Goal: Find specific page/section: Find specific page/section

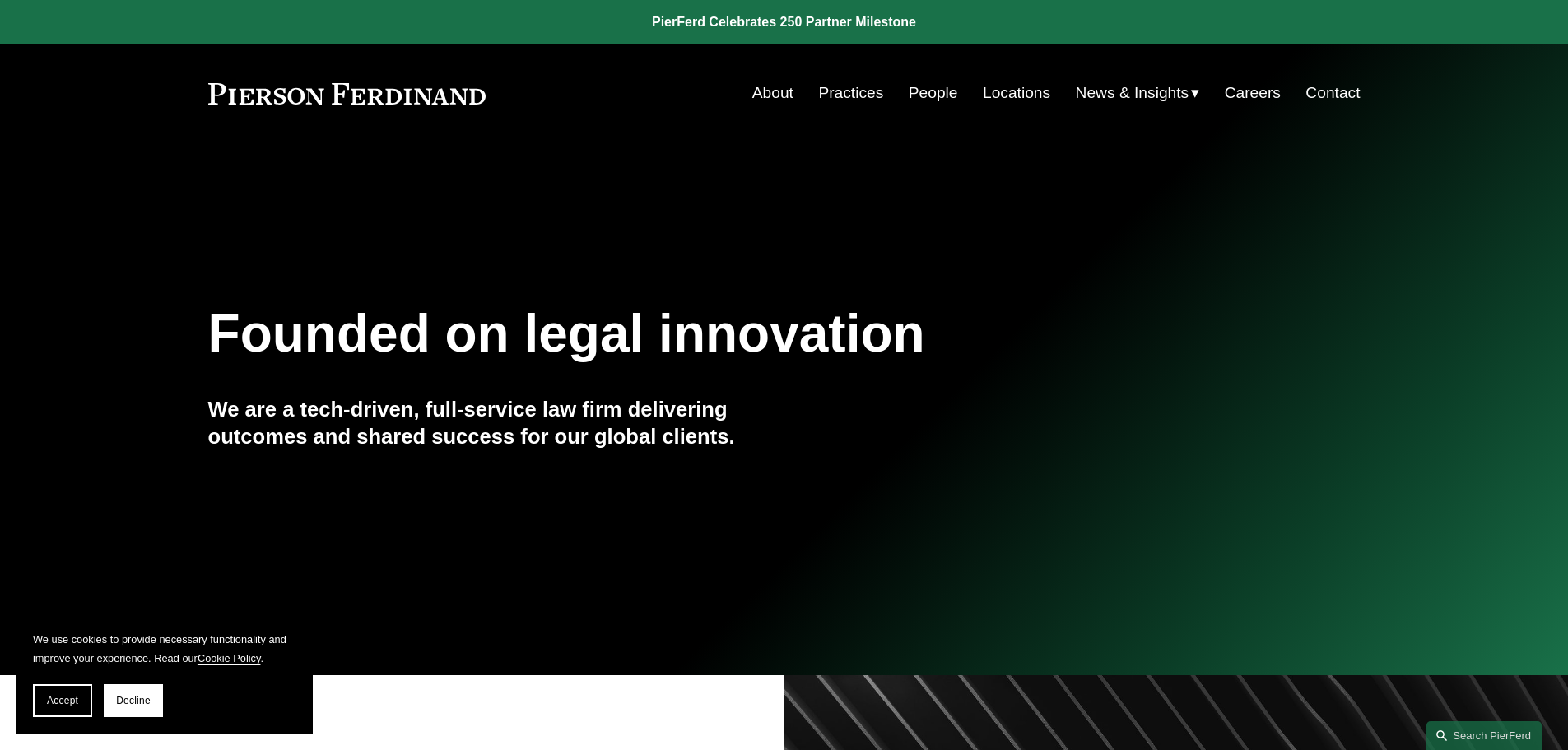
click at [0, 0] on span "News" at bounding box center [0, 0] width 0 height 0
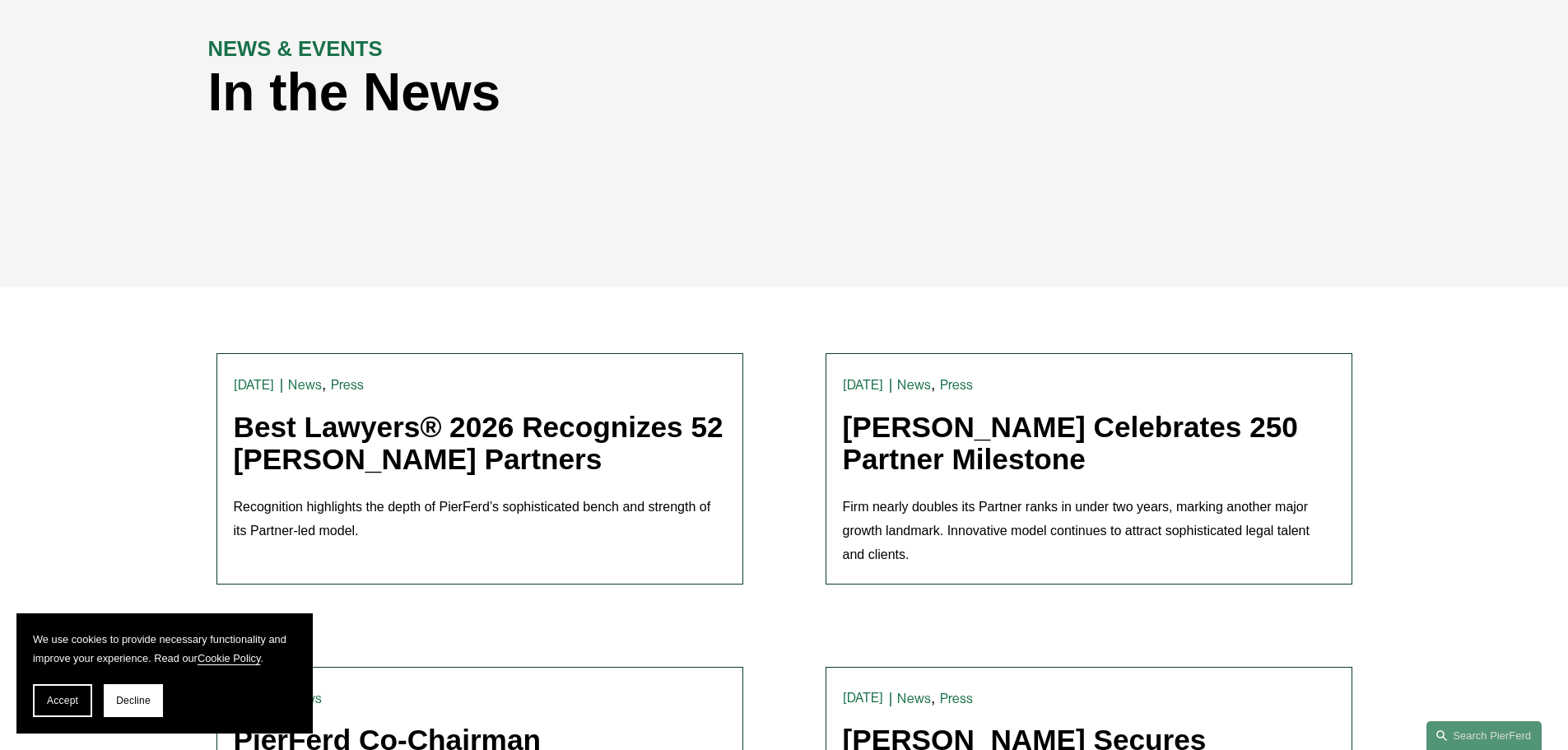
scroll to position [411, 0]
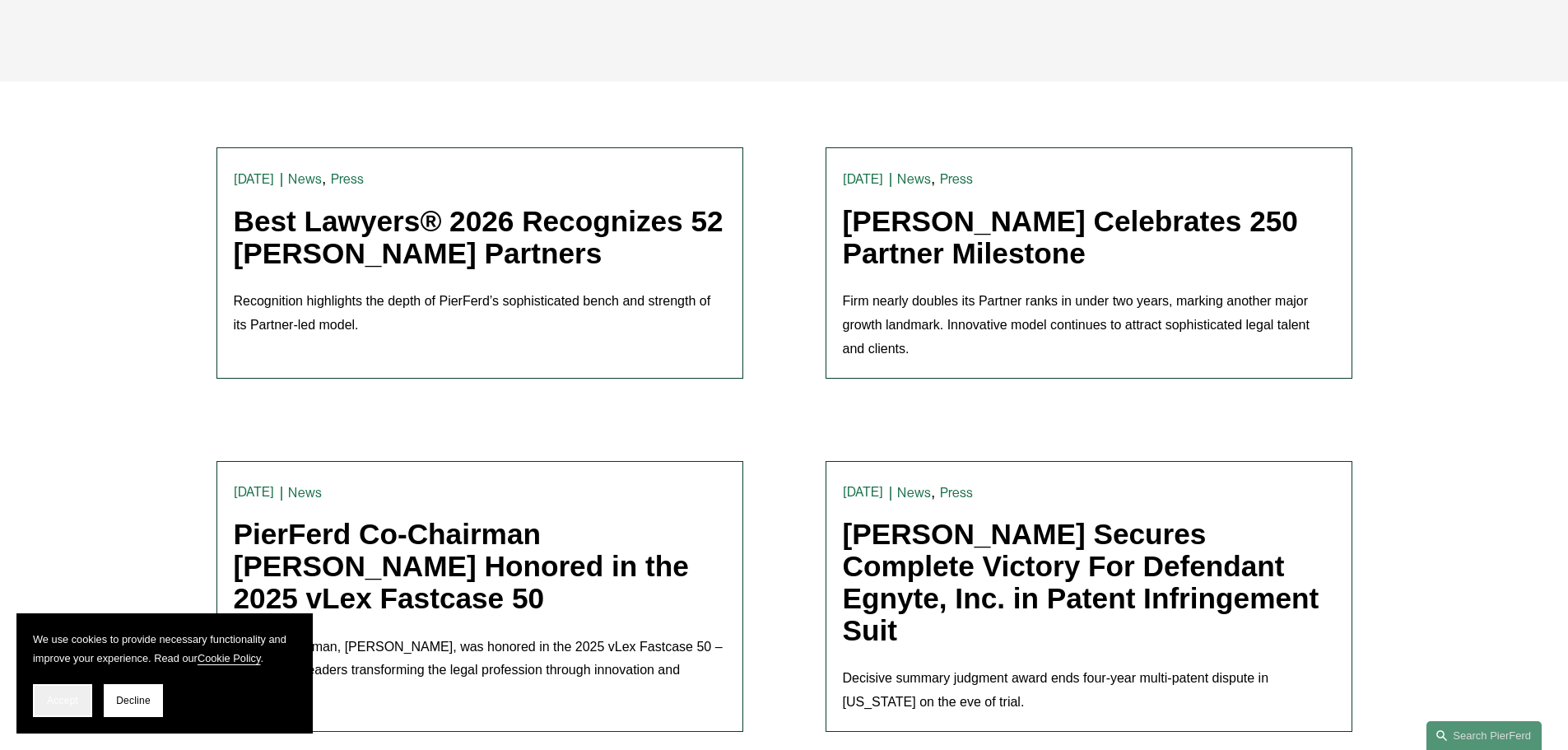
click at [65, 697] on span "Accept" at bounding box center [62, 701] width 31 height 12
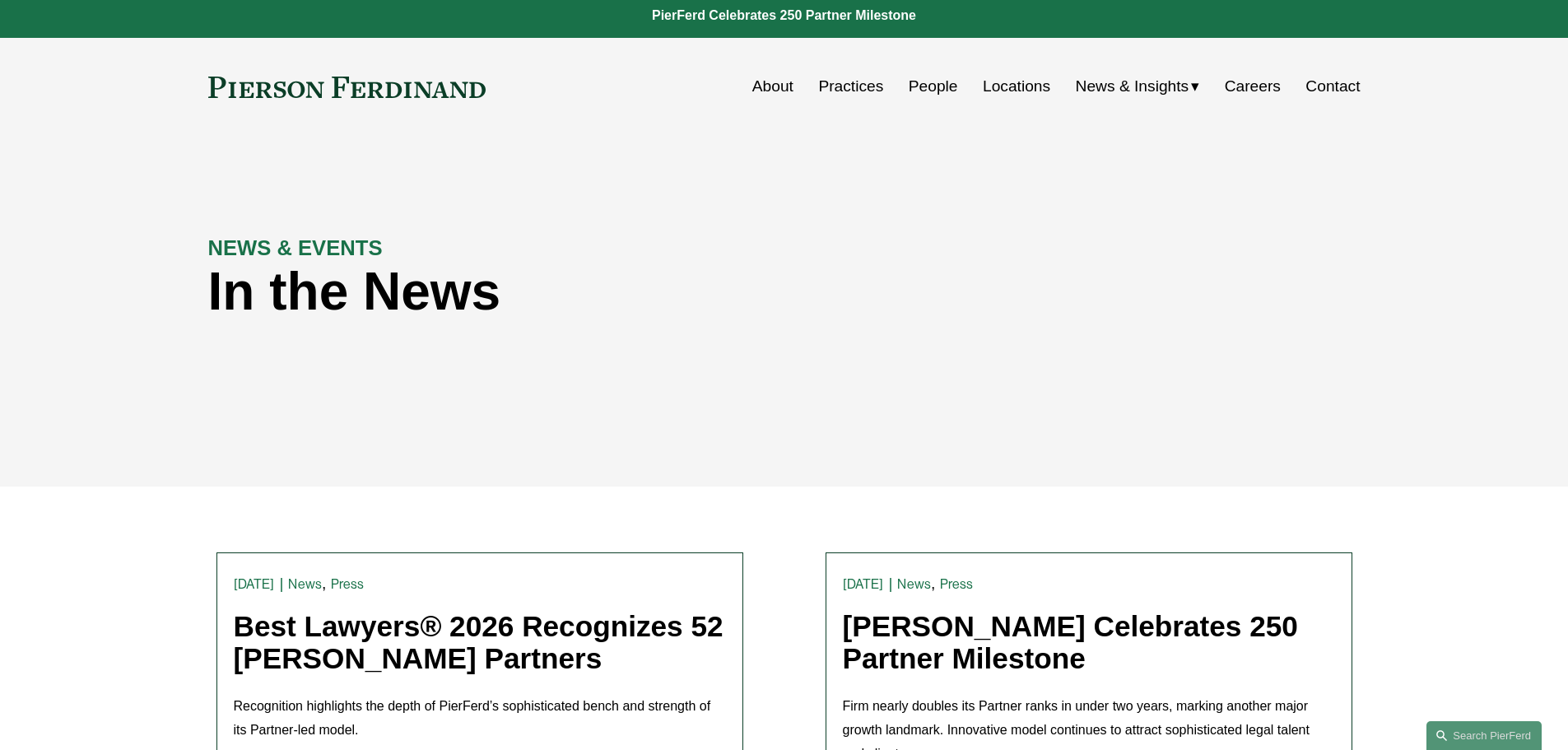
scroll to position [0, 0]
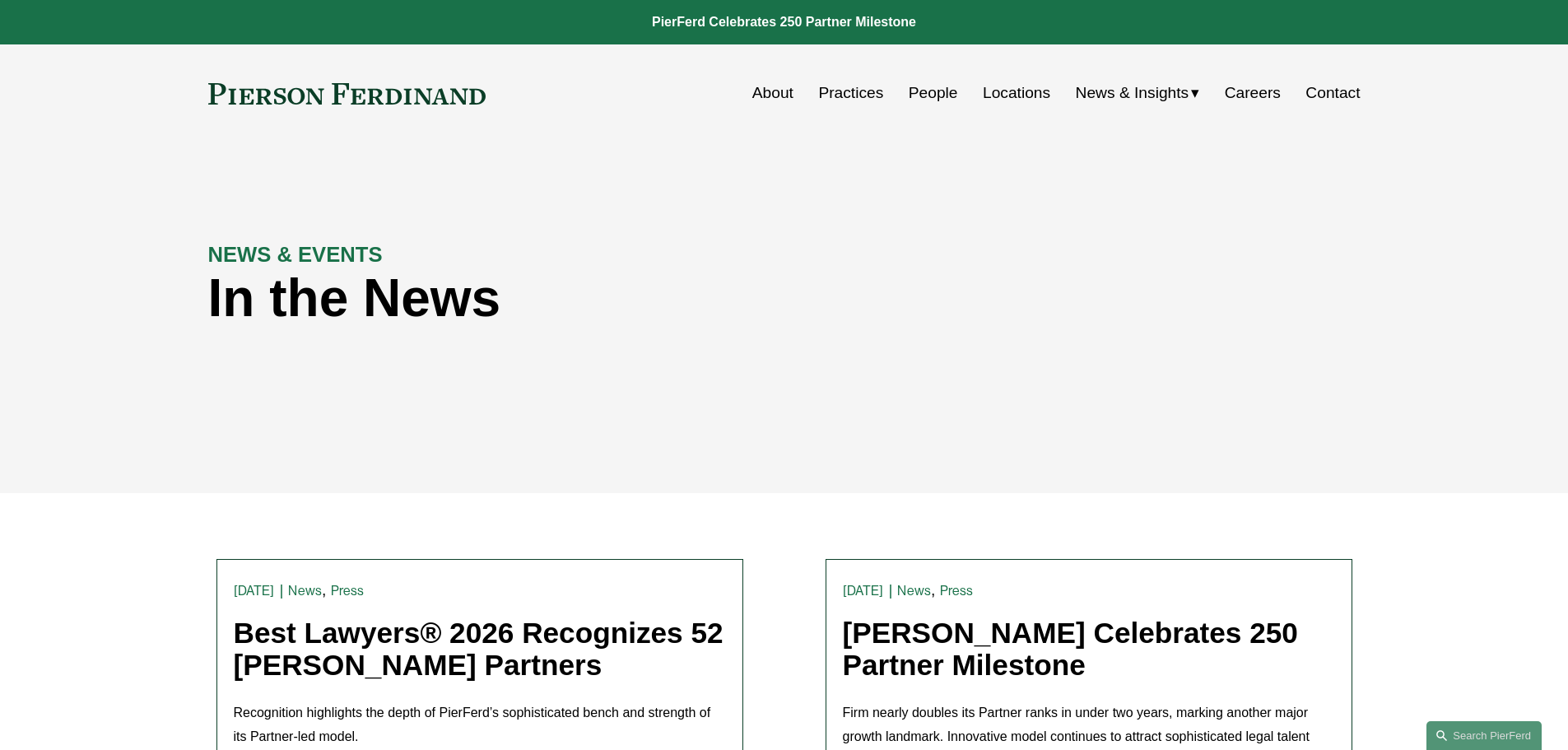
click at [769, 88] on link "About" at bounding box center [773, 93] width 41 height 31
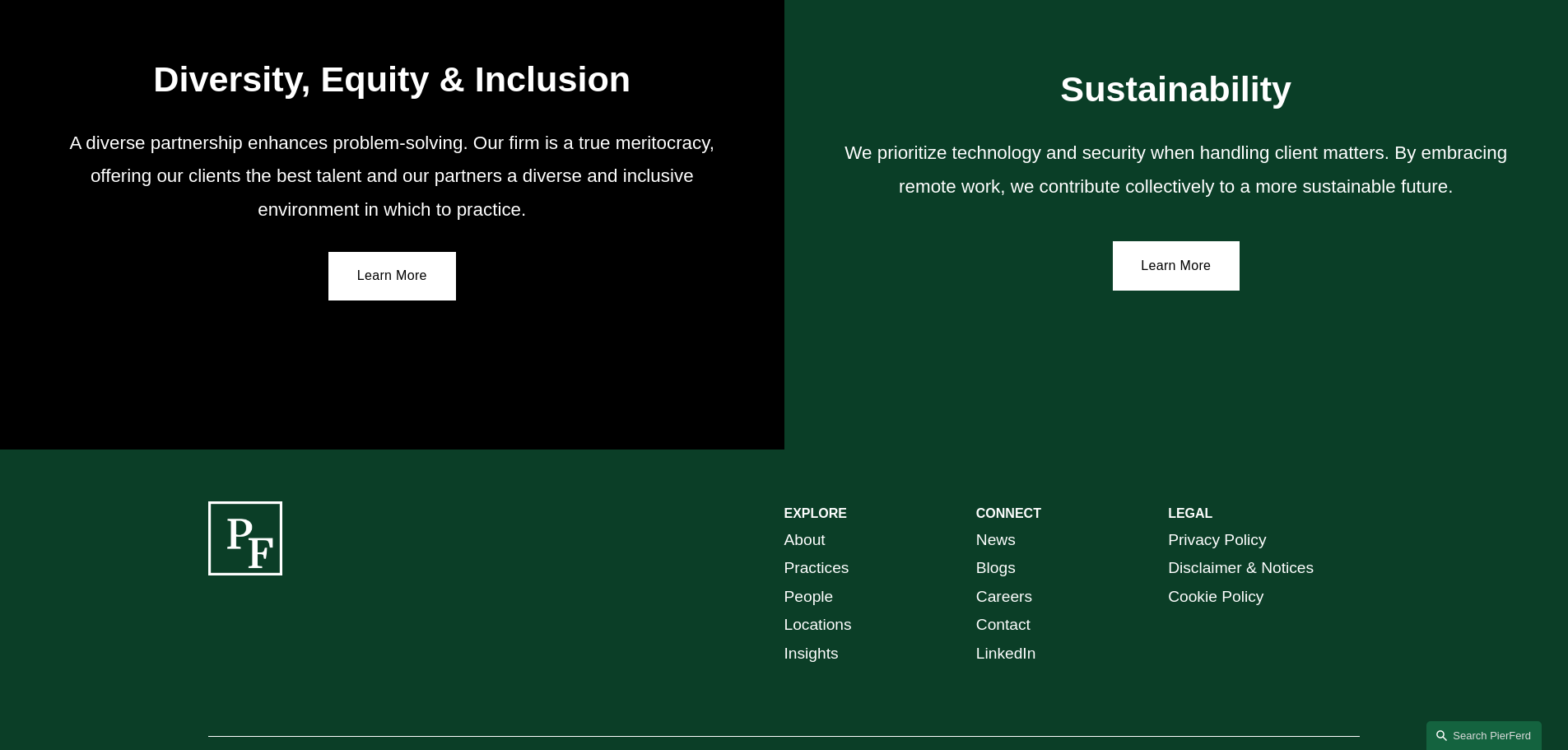
scroll to position [3042, 0]
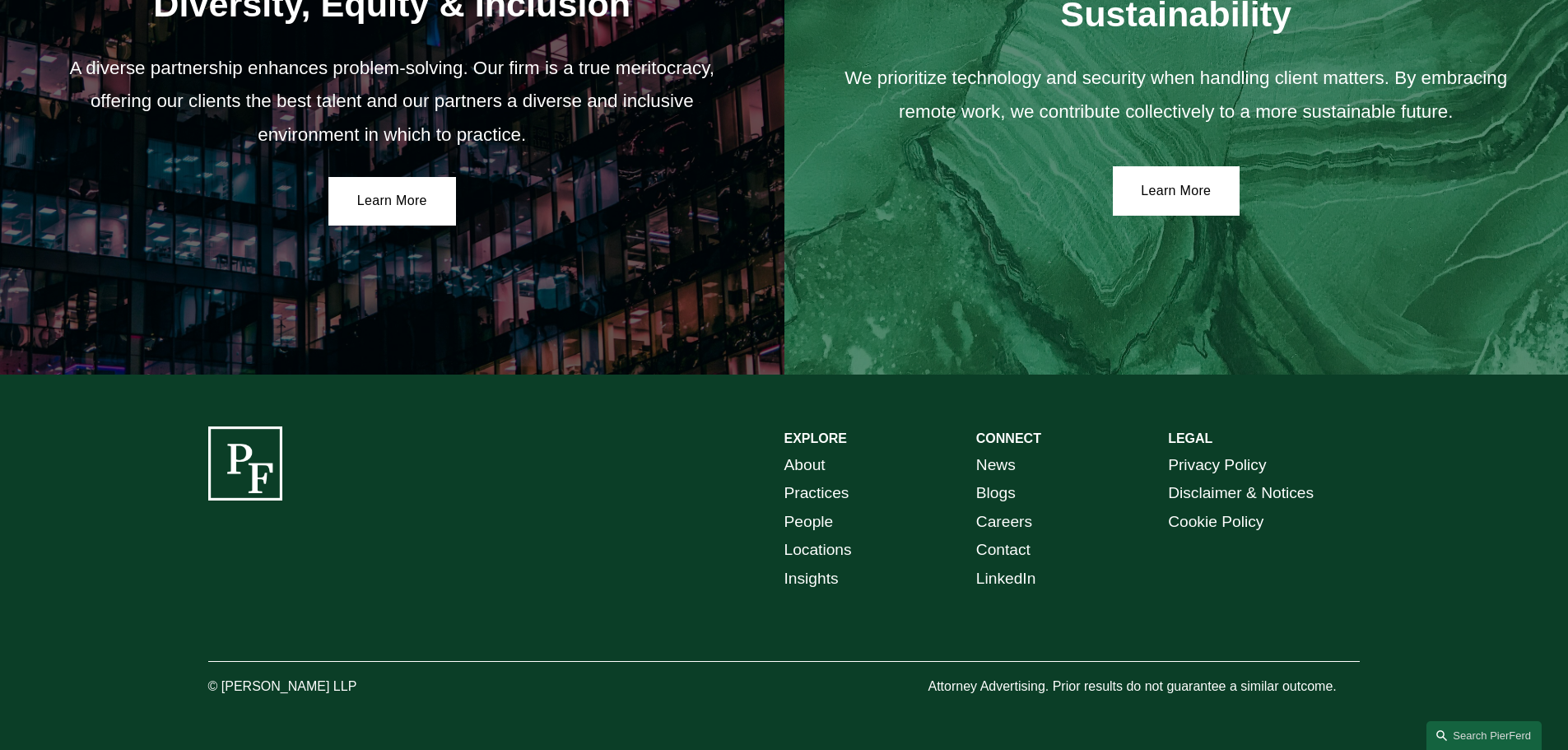
click at [807, 465] on link "About" at bounding box center [804, 465] width 41 height 29
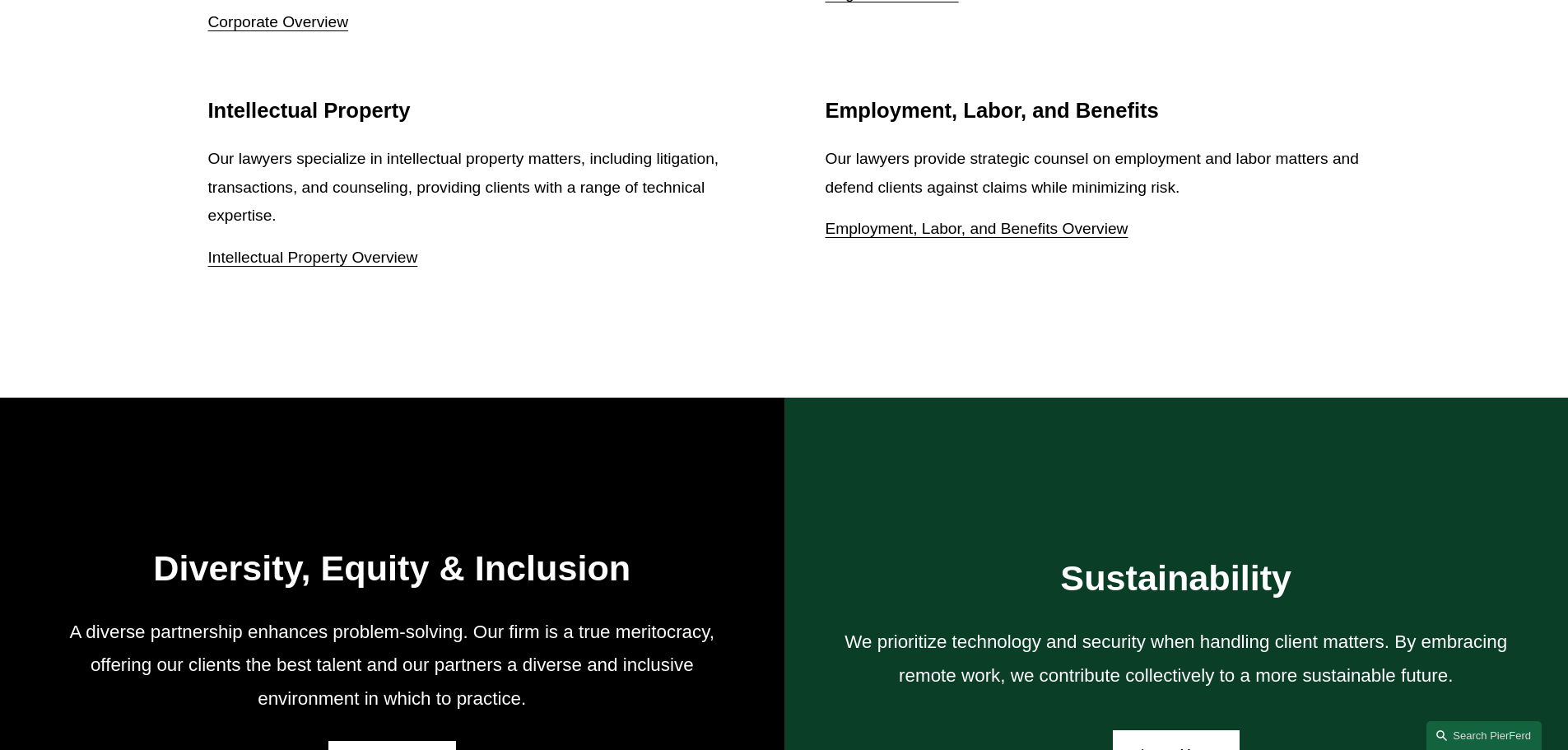
scroll to position [3042, 0]
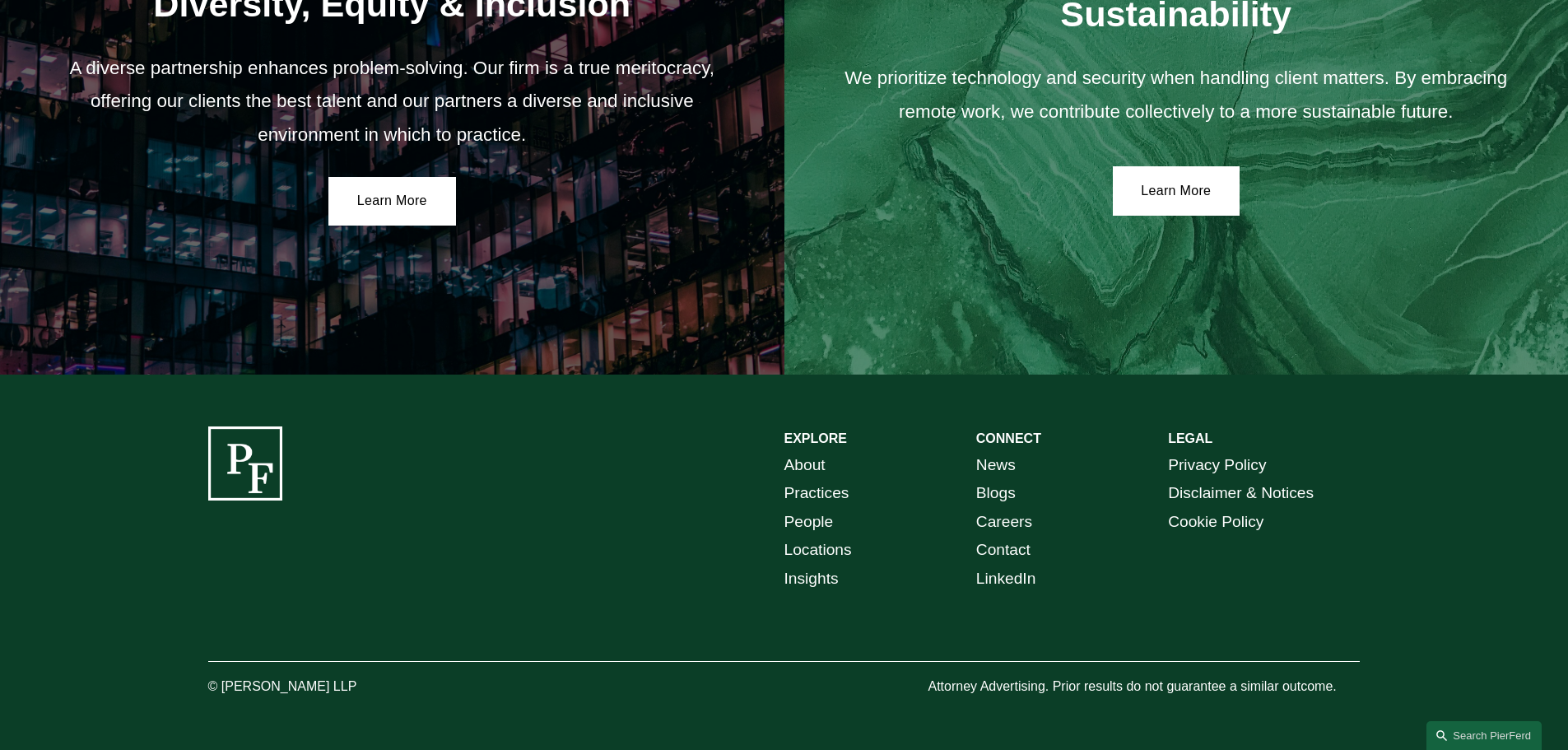
click at [820, 516] on link "People" at bounding box center [808, 522] width 49 height 29
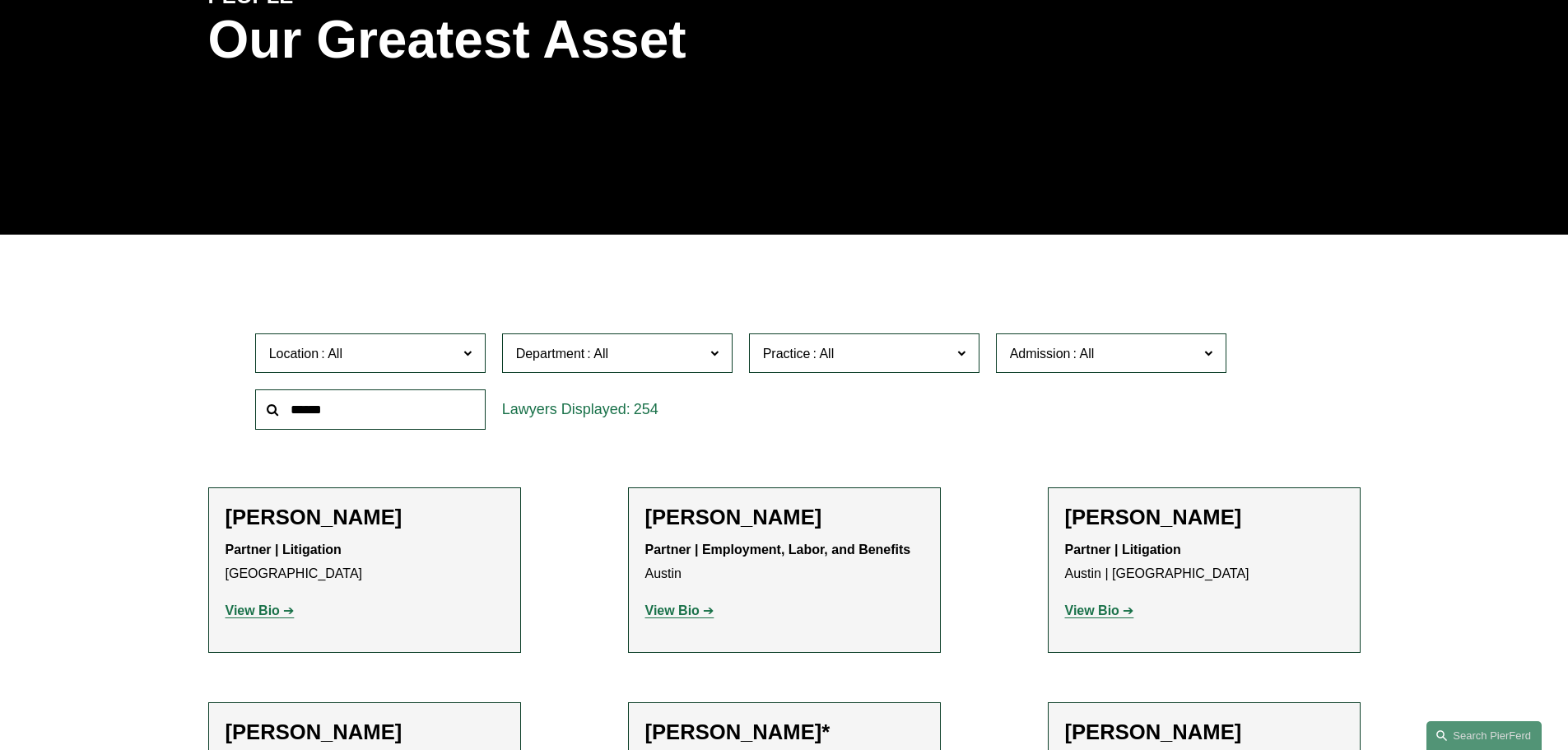
scroll to position [494, 0]
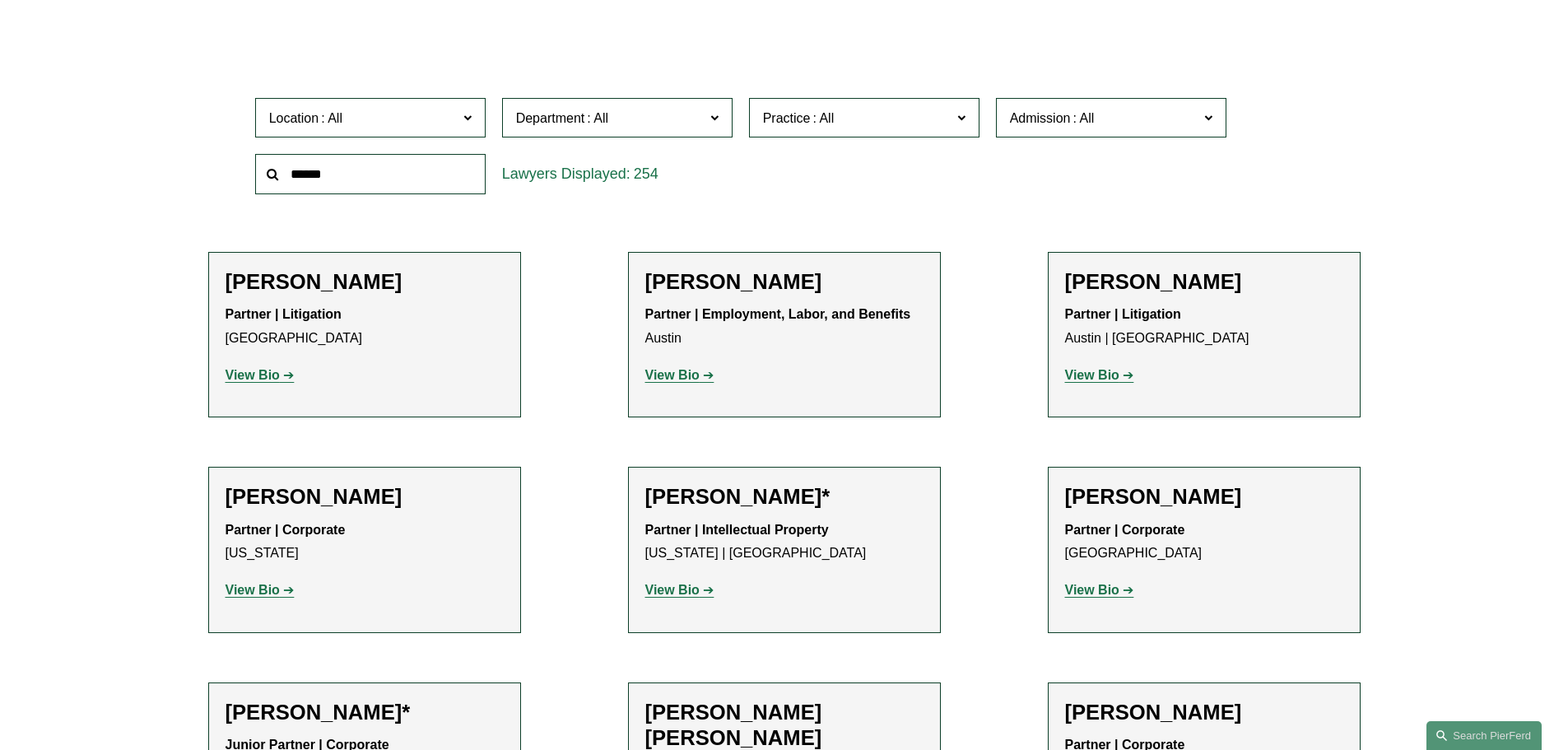
click at [471, 122] on label "Location" at bounding box center [370, 118] width 231 height 40
click at [0, 0] on link "[GEOGRAPHIC_DATA]" at bounding box center [0, 0] width 0 height 0
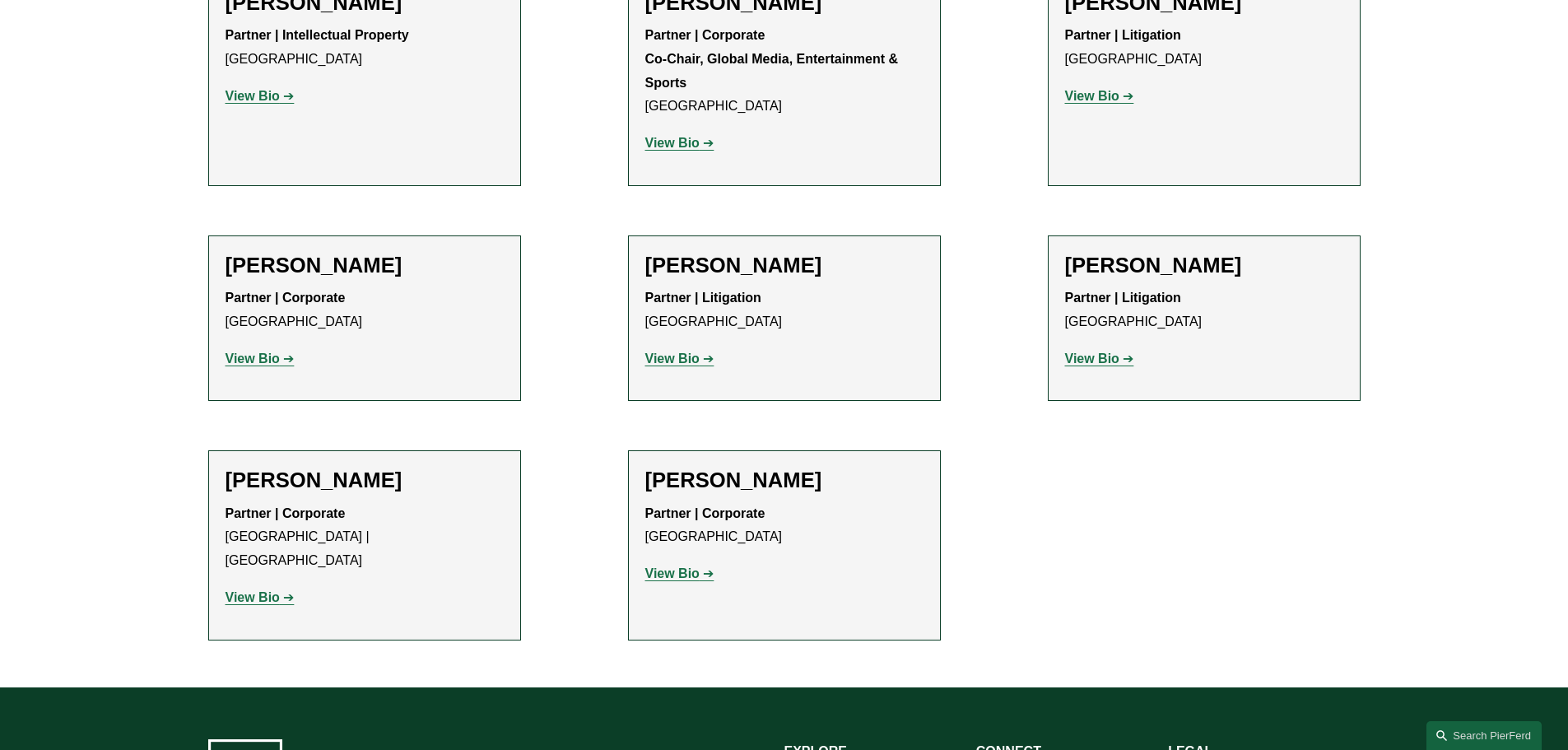
scroll to position [2553, 0]
